Goal: Information Seeking & Learning: Learn about a topic

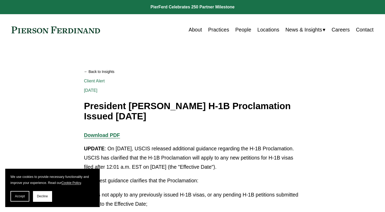
scroll to position [7, 0]
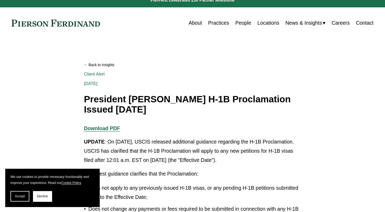
click at [350, 36] on div "Skip to Content About Practices People Locations" at bounding box center [192, 22] width 385 height 31
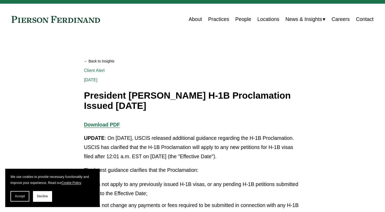
scroll to position [28, 0]
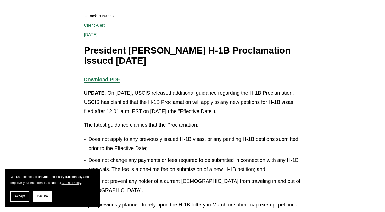
scroll to position [60, 0]
